Goal: Task Accomplishment & Management: Manage account settings

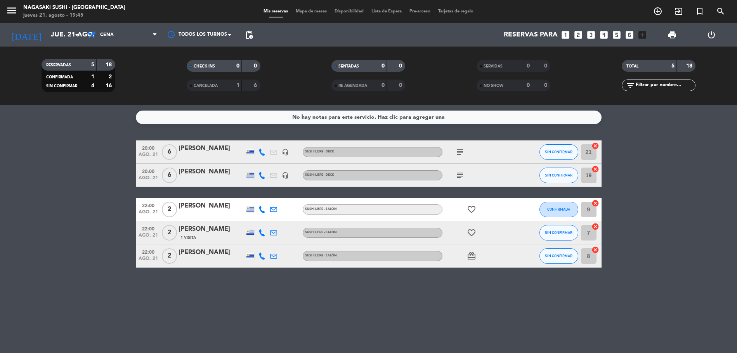
click at [460, 149] on icon "subject" at bounding box center [459, 152] width 9 height 9
click at [459, 177] on icon "subject" at bounding box center [459, 175] width 9 height 9
click at [462, 151] on icon "subject" at bounding box center [459, 152] width 9 height 9
click at [460, 172] on div "UN VEGETARIANO" at bounding box center [460, 167] width 59 height 14
click at [459, 152] on icon "subject" at bounding box center [459, 152] width 9 height 9
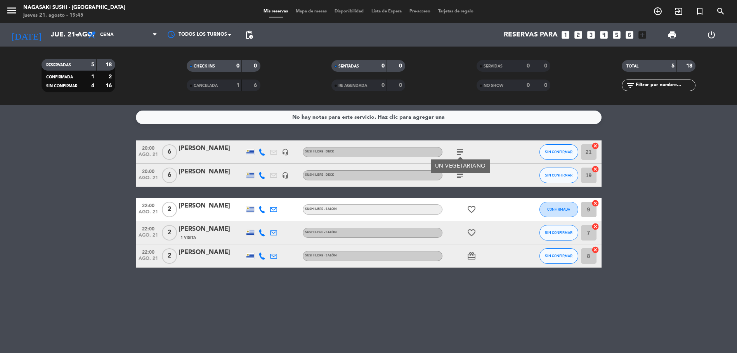
click at [460, 174] on icon "subject" at bounding box center [459, 175] width 9 height 9
click at [459, 154] on icon "subject" at bounding box center [459, 152] width 9 height 9
click at [459, 174] on icon "subject" at bounding box center [459, 175] width 9 height 9
click at [554, 152] on span "SIN CONFIRMAR" at bounding box center [559, 152] width 28 height 4
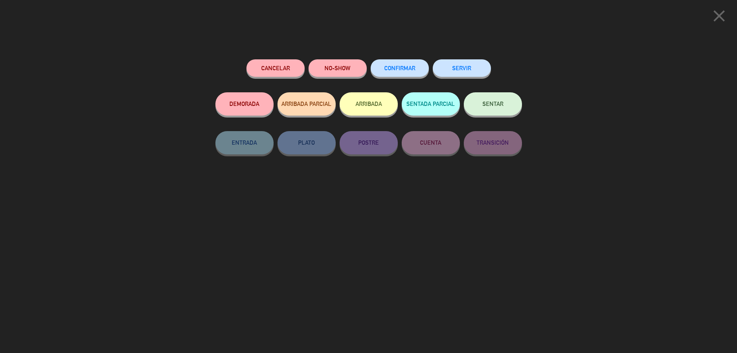
click at [472, 61] on button "SERVIR" at bounding box center [462, 67] width 58 height 17
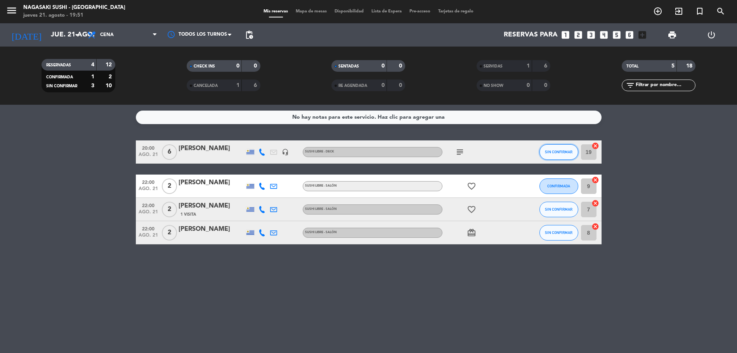
click at [554, 157] on button "SIN CONFIRMAR" at bounding box center [559, 152] width 39 height 16
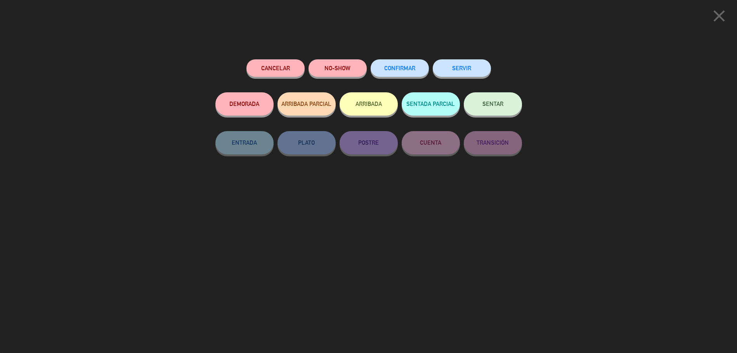
click at [474, 71] on button "SERVIR" at bounding box center [462, 67] width 58 height 17
